Goal: Task Accomplishment & Management: Manage account settings

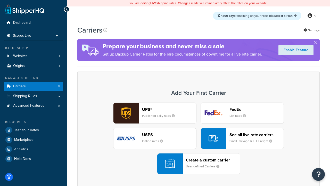
click at [199, 138] on div "UPS® Published daily rates FedEx List rates USPS Online rates See all live rate…" at bounding box center [199, 138] width 232 height 72
click at [257, 109] on header "FedEx" at bounding box center [257, 109] width 54 height 5
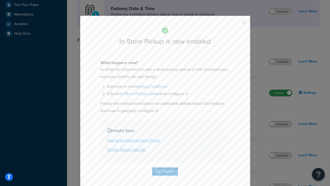
scroll to position [145, 0]
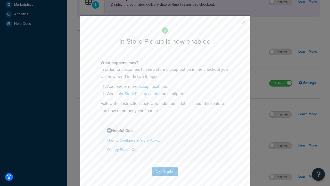
click at [236, 24] on button "button" at bounding box center [236, 23] width 1 height 1
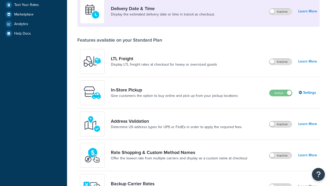
scroll to position [125, 0]
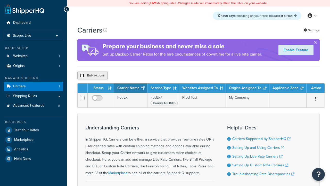
click at [82, 76] on input "checkbox" at bounding box center [82, 75] width 4 height 4
checkbox input "true"
click at [0, 0] on button "Delete" at bounding box center [0, 0] width 0 height 0
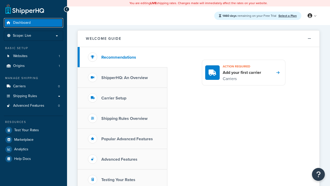
click at [22, 23] on span "Dashboard" at bounding box center [22, 23] width 18 height 4
click at [312, 16] on icon at bounding box center [310, 15] width 5 height 5
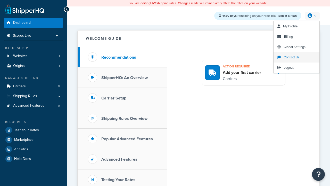
click at [297, 57] on span "Contact Us" at bounding box center [292, 57] width 16 height 5
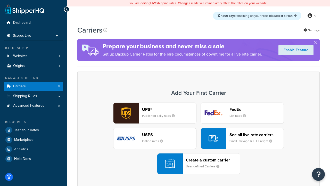
click at [199, 138] on div "UPS® Published daily rates FedEx List rates USPS Online rates See all live rate…" at bounding box center [199, 138] width 232 height 72
click at [257, 109] on header "FedEx" at bounding box center [257, 109] width 54 height 5
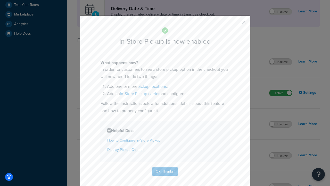
scroll to position [145, 0]
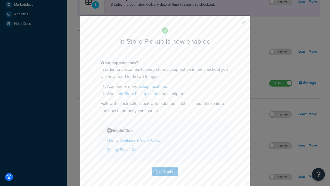
click at [236, 24] on button "button" at bounding box center [236, 23] width 1 height 1
